Goal: Transaction & Acquisition: Obtain resource

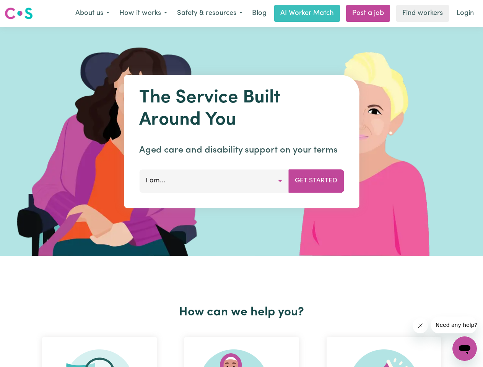
click at [92, 13] on button "About us" at bounding box center [92, 13] width 44 height 16
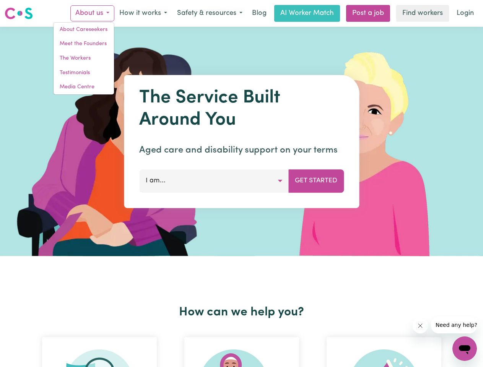
click at [143, 13] on button "How it works" at bounding box center [143, 13] width 58 height 16
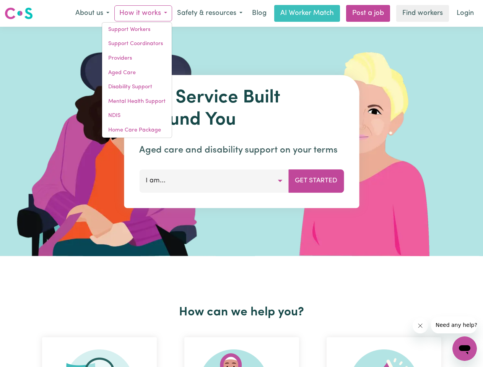
click at [209, 13] on button "Safety & resources" at bounding box center [209, 13] width 75 height 16
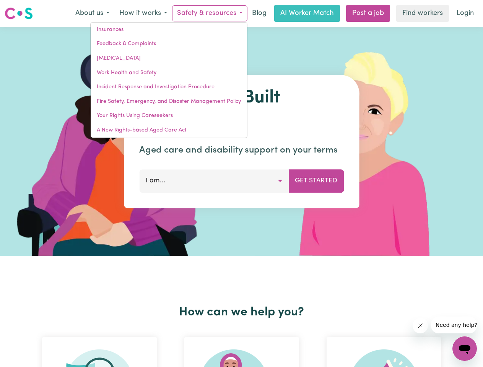
click at [214, 181] on button "I am..." at bounding box center [214, 181] width 150 height 23
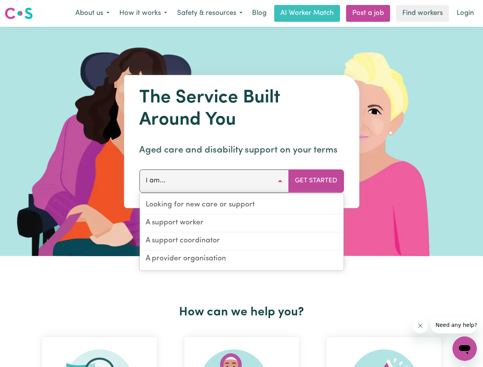
click at [316, 181] on button "Get Started" at bounding box center [316, 181] width 55 height 23
